Goal: Task Accomplishment & Management: Use online tool/utility

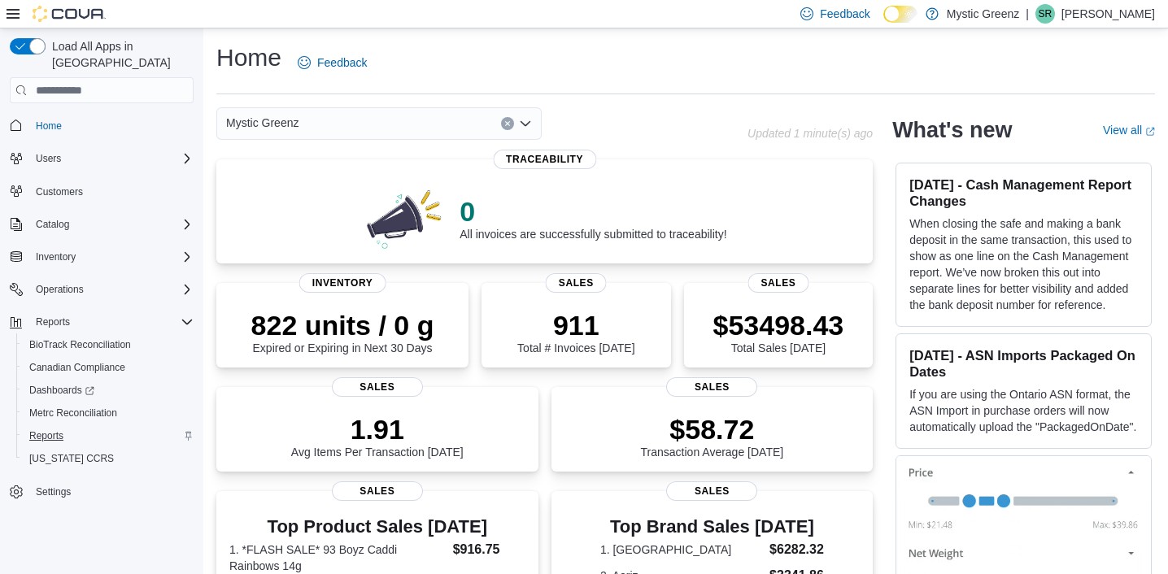
click at [41, 427] on span "Reports" at bounding box center [46, 436] width 34 height 20
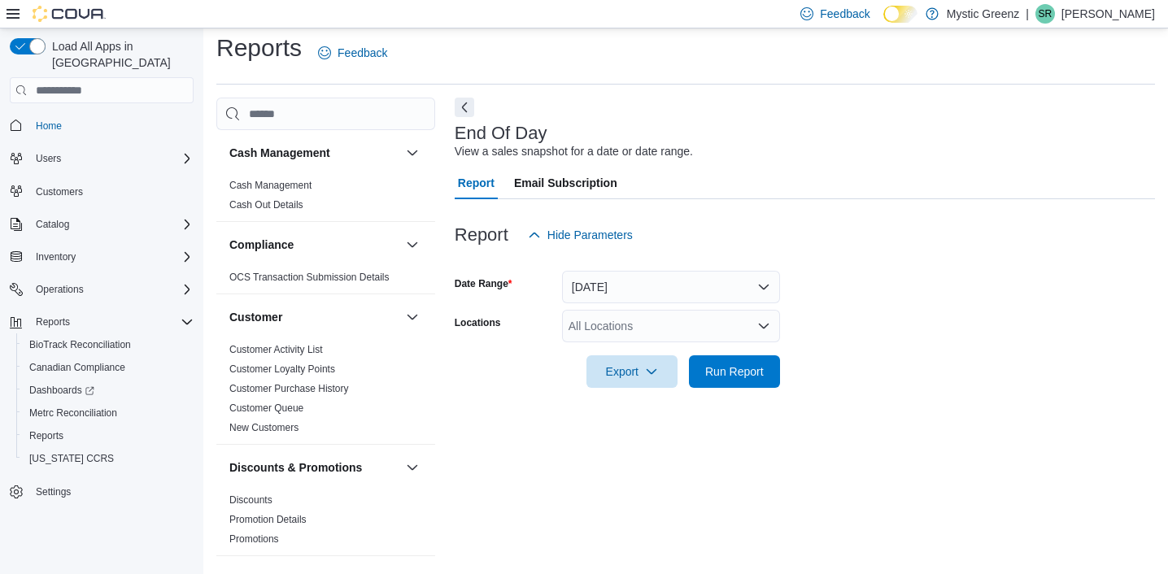
scroll to position [9, 0]
click at [641, 319] on div "All Locations" at bounding box center [671, 327] width 218 height 33
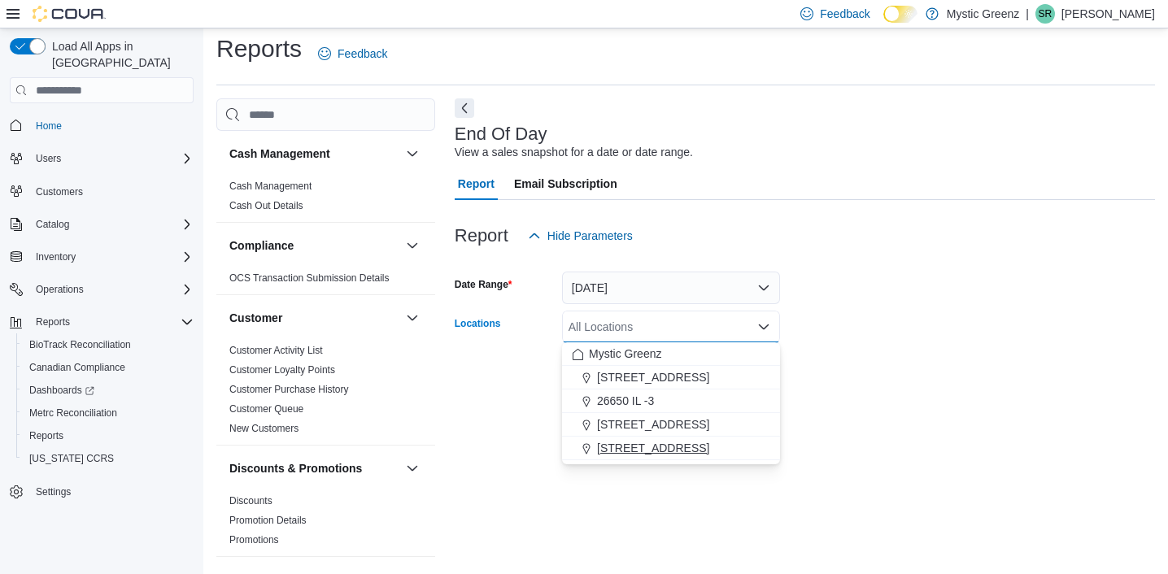
click at [630, 449] on span "[STREET_ADDRESS]" at bounding box center [653, 448] width 112 height 16
click at [614, 500] on div "End Of Day View a sales snapshot for a date or date range. Report Email Subscri…" at bounding box center [805, 330] width 701 height 464
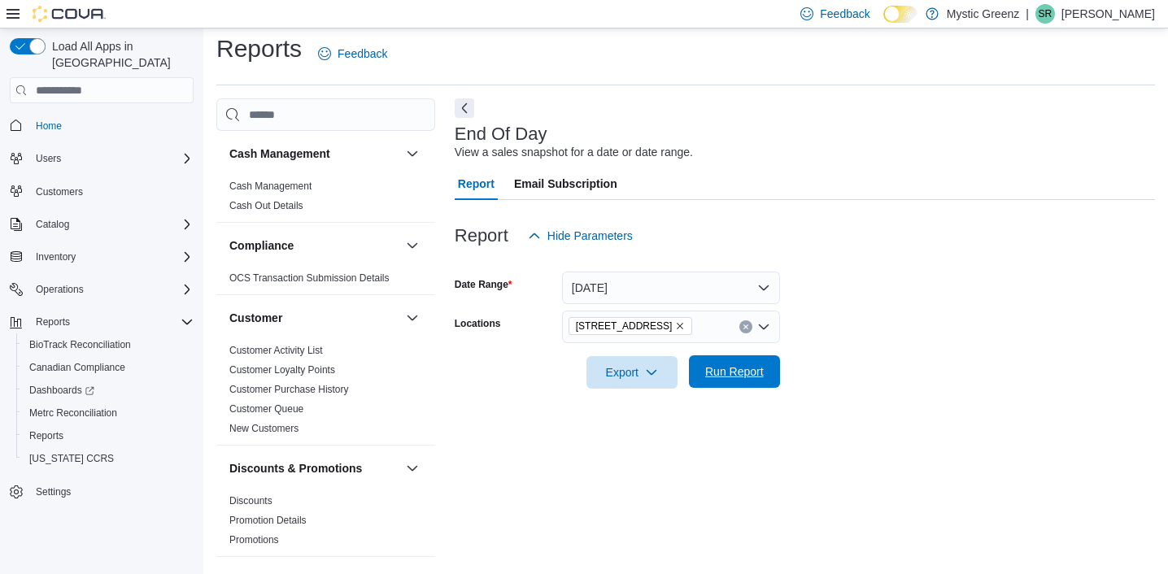
click at [752, 369] on span "Run Report" at bounding box center [734, 372] width 59 height 16
